Goal: Information Seeking & Learning: Learn about a topic

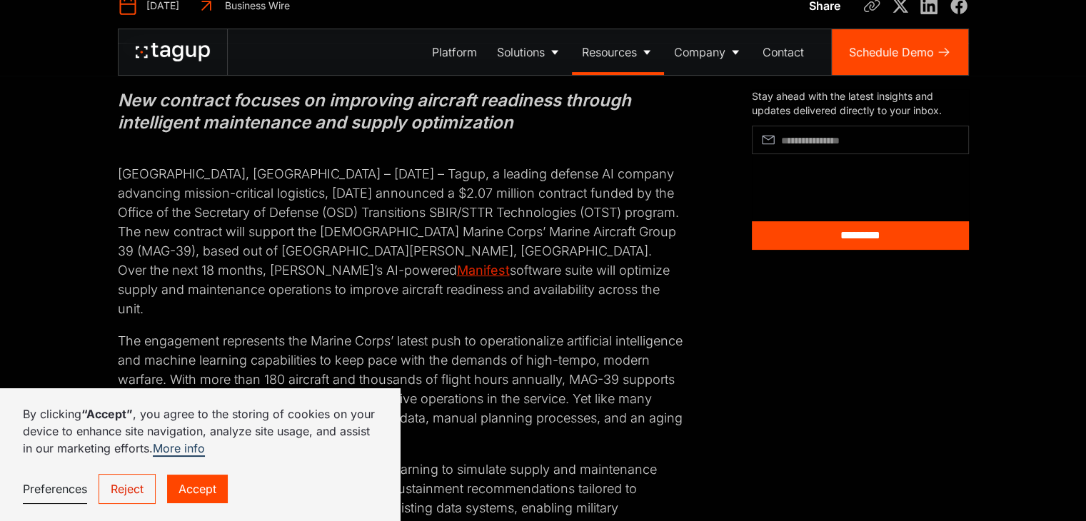
scroll to position [871, 0]
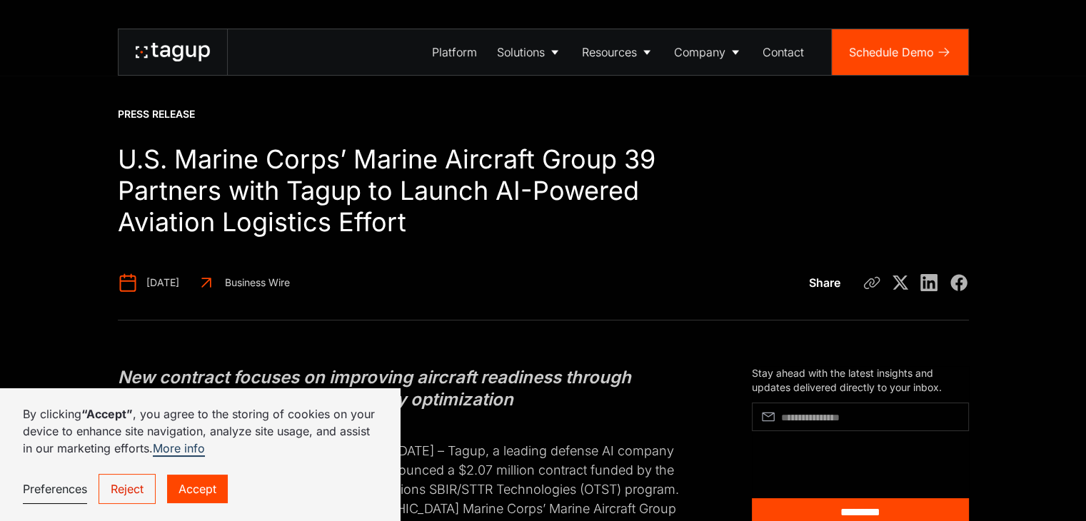
scroll to position [286, 0]
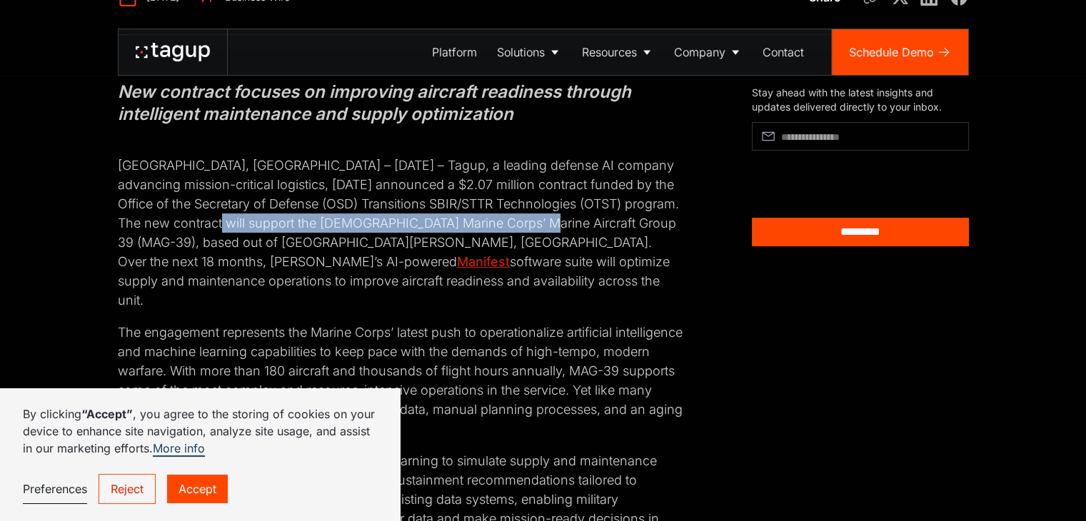
drag, startPoint x: 267, startPoint y: 223, endPoint x: 590, endPoint y: 227, distance: 323.4
click at [590, 227] on p "[GEOGRAPHIC_DATA], [GEOGRAPHIC_DATA] – [DATE] – Tagup, a leading defense AI com…" at bounding box center [400, 222] width 565 height 173
copy p "[DEMOGRAPHIC_DATA] Marine Corps’ Marine Aircraft Group 39 (MAG-39)"
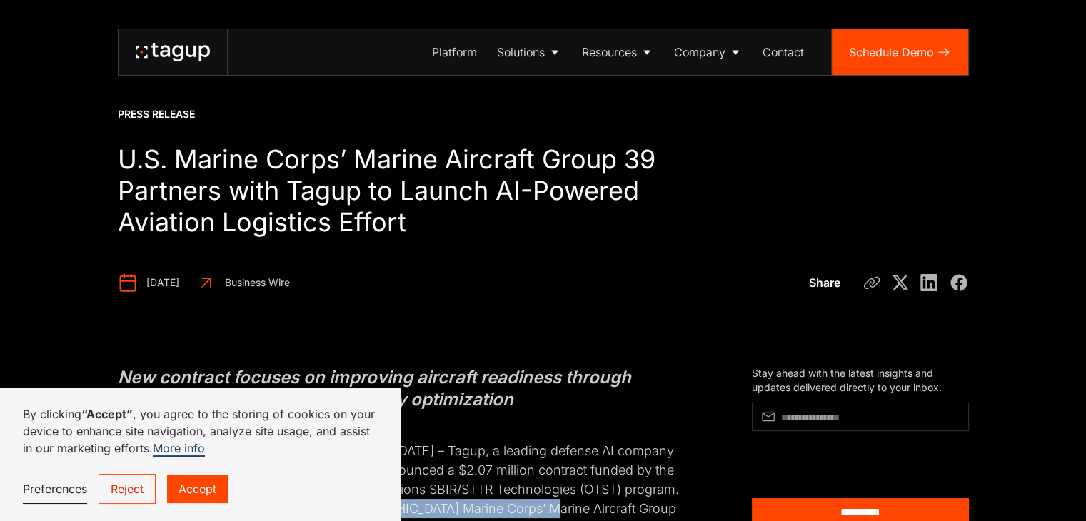
click at [189, 43] on icon at bounding box center [173, 52] width 74 height 19
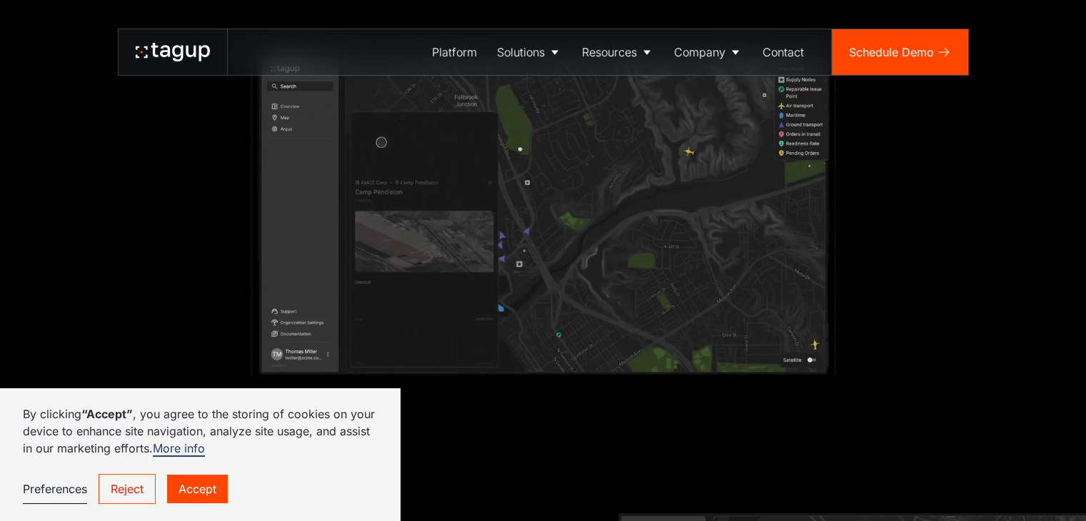
scroll to position [2070, 0]
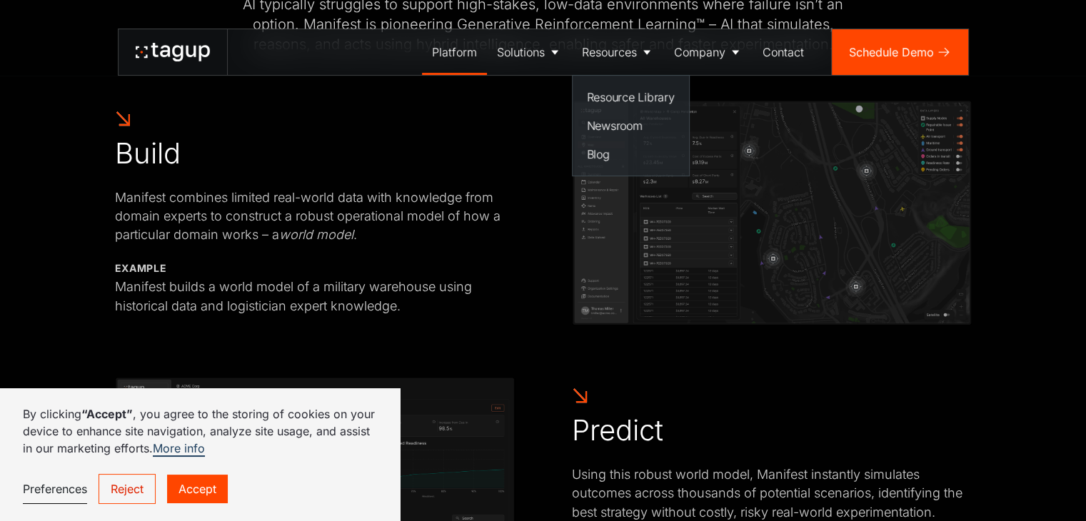
scroll to position [357, 0]
